Goal: Task Accomplishment & Management: Complete application form

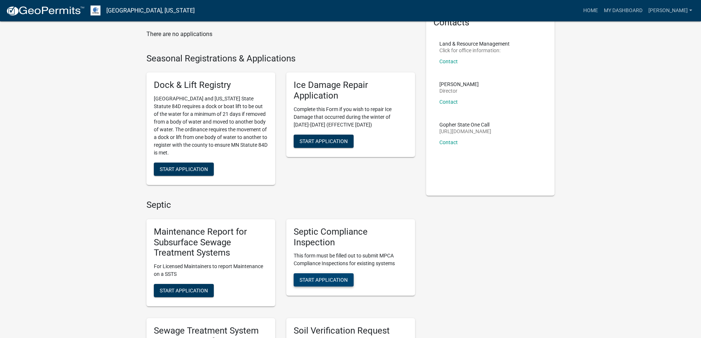
scroll to position [184, 0]
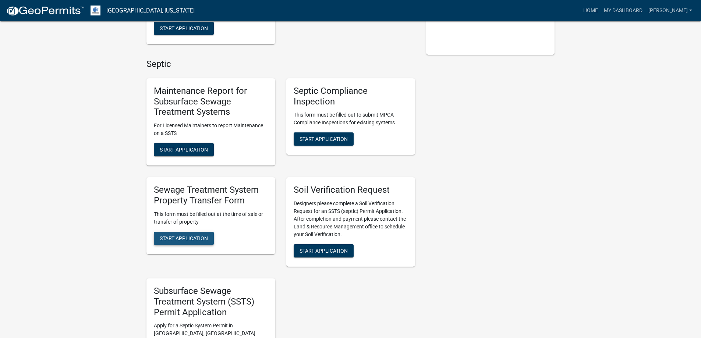
click at [188, 241] on span "Start Application" at bounding box center [184, 238] width 48 height 6
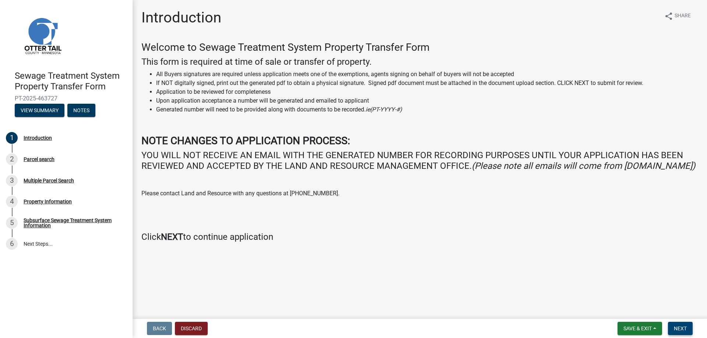
click at [686, 330] on span "Next" at bounding box center [679, 329] width 13 height 6
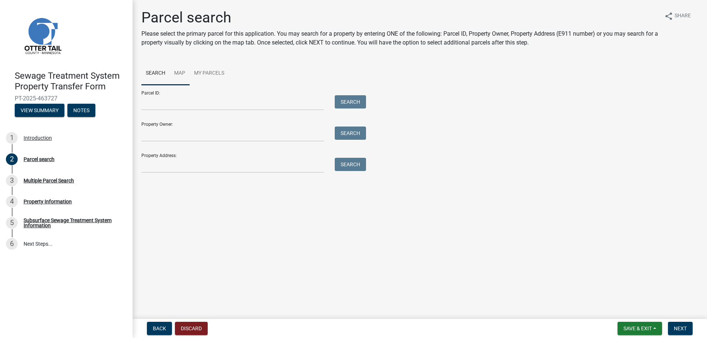
click at [175, 72] on link "Map" at bounding box center [180, 74] width 20 height 24
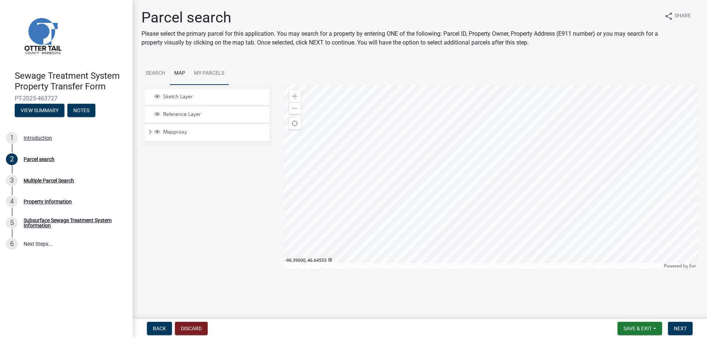
click at [208, 75] on link "My Parcels" at bounding box center [209, 74] width 39 height 24
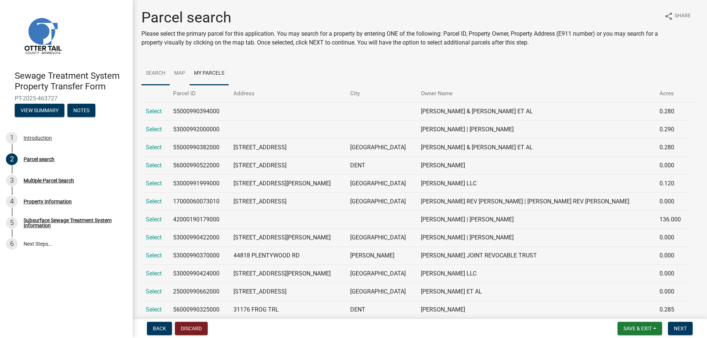
click at [151, 72] on link "Search" at bounding box center [155, 74] width 28 height 24
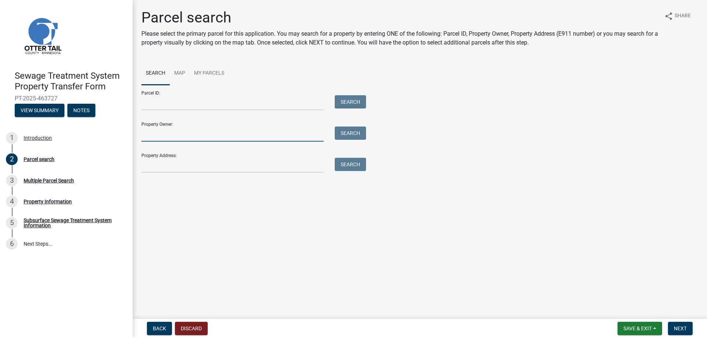
click at [229, 137] on input "Property Owner:" at bounding box center [232, 134] width 182 height 15
type input "[PERSON_NAME]"
click at [346, 136] on button "Search" at bounding box center [350, 133] width 31 height 13
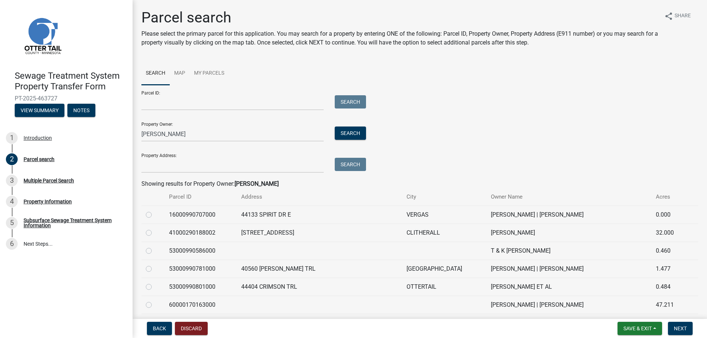
click at [487, 111] on div "Parcel ID: Search Property Owner: [PERSON_NAME] Search Property Address: Search" at bounding box center [419, 129] width 556 height 88
